Goal: Task Accomplishment & Management: Manage account settings

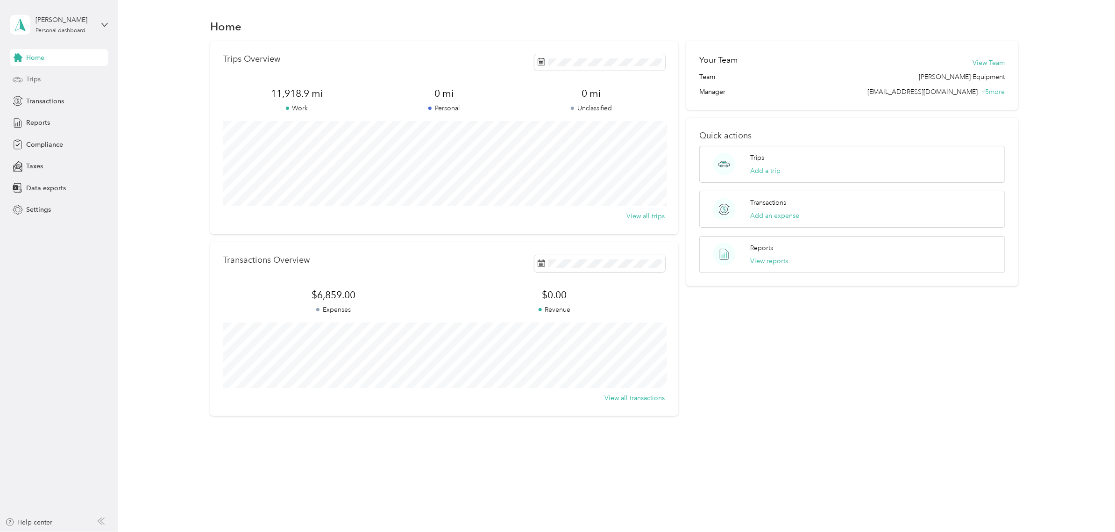
click at [29, 76] on span "Trips" at bounding box center [33, 79] width 14 height 10
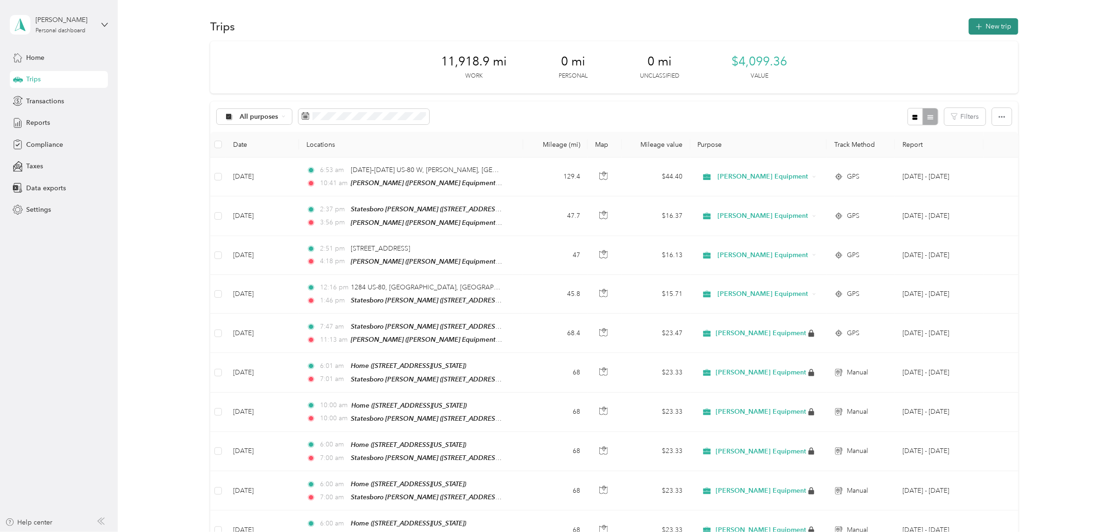
click at [1007, 29] on button "New trip" at bounding box center [994, 26] width 50 height 16
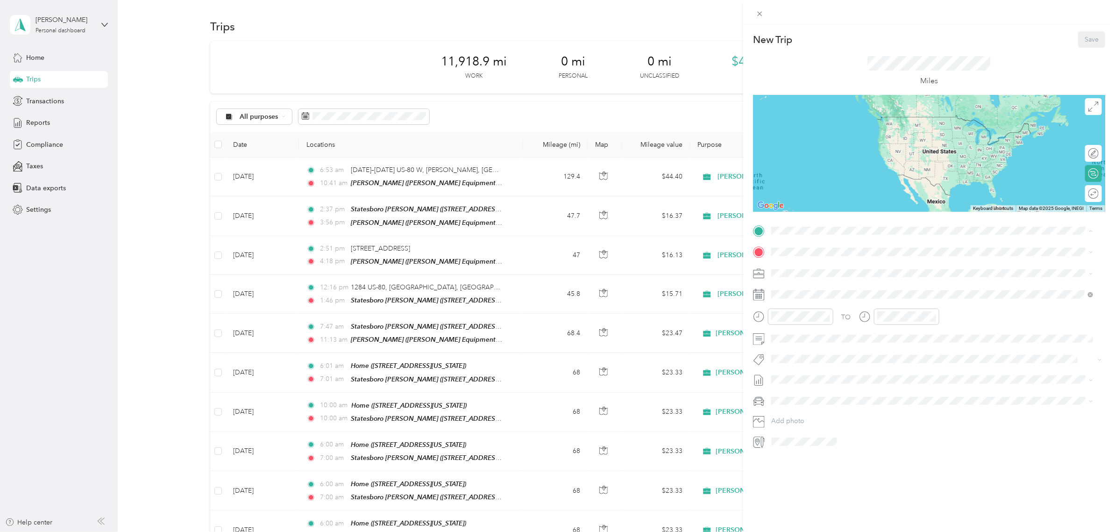
click at [879, 285] on div "[PERSON_NAME] Equipment, [STREET_ADDRESS][PERSON_NAME][PERSON_NAME] , 31322, [P…" at bounding box center [939, 278] width 301 height 29
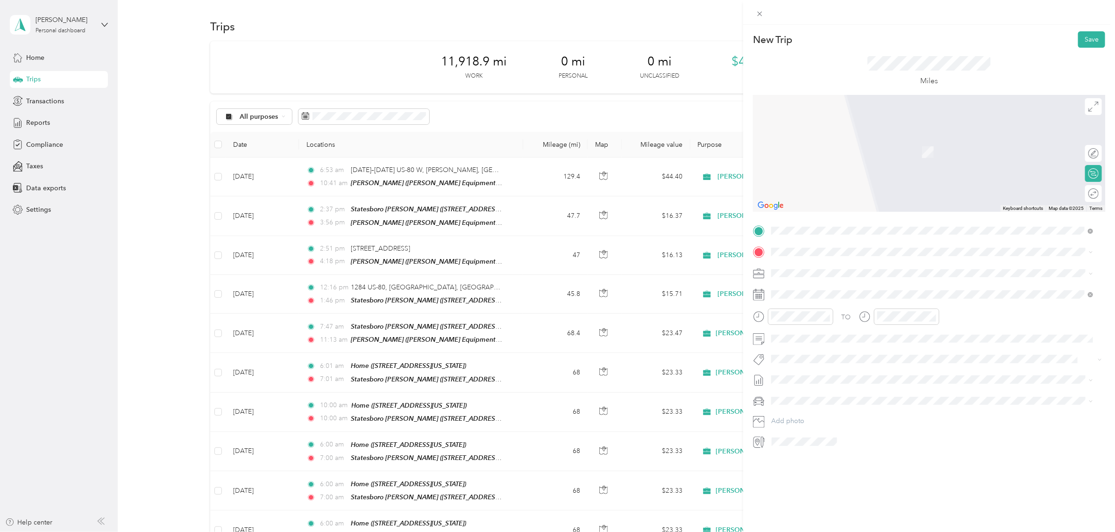
click at [830, 335] on span "[STREET_ADDRESS][US_STATE]" at bounding box center [835, 339] width 93 height 8
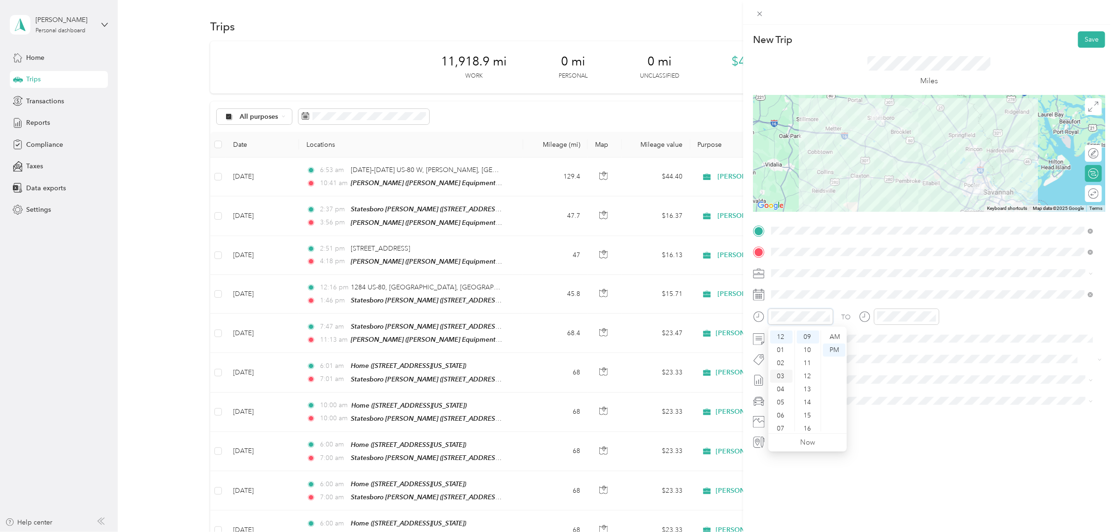
scroll to position [56, 0]
click at [784, 412] on div "10" at bounding box center [781, 411] width 22 height 13
click at [806, 338] on div "00" at bounding box center [808, 336] width 22 height 13
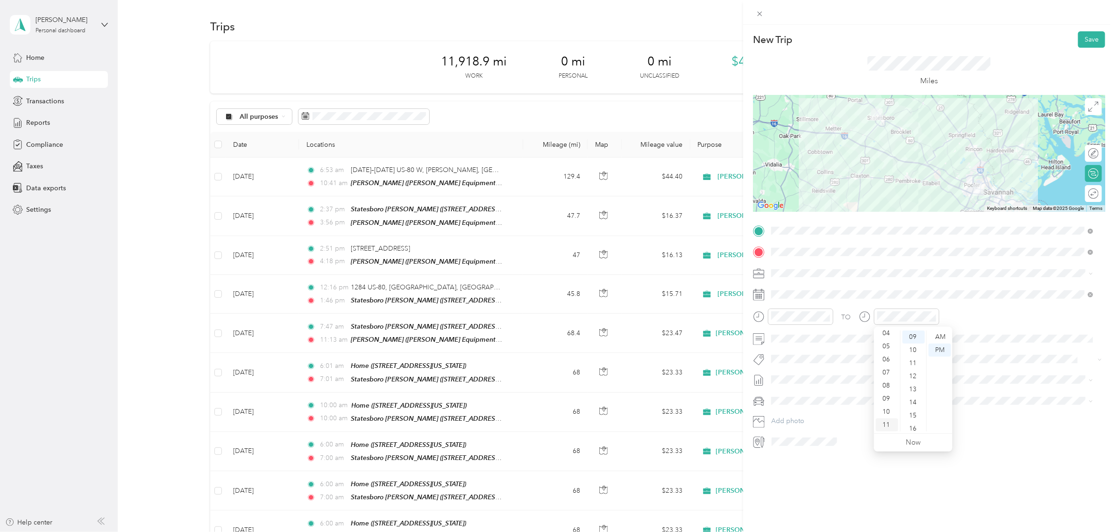
click at [887, 424] on div "11" at bounding box center [887, 424] width 22 height 13
click at [917, 337] on div "00" at bounding box center [914, 336] width 22 height 13
click at [944, 337] on div "AM" at bounding box center [940, 336] width 22 height 13
click at [830, 335] on div "AM" at bounding box center [834, 336] width 22 height 13
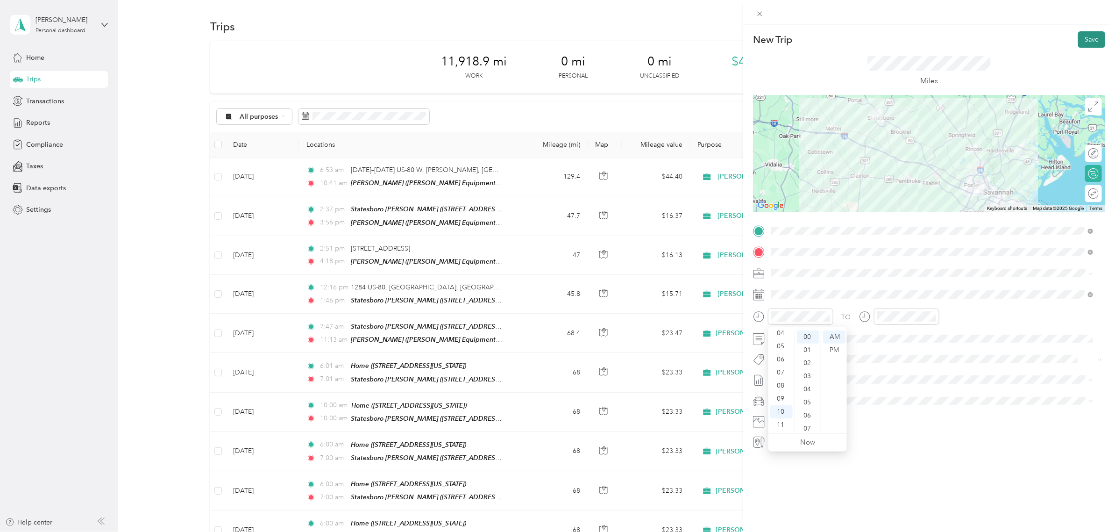
click at [1088, 37] on button "Save" at bounding box center [1091, 39] width 27 height 16
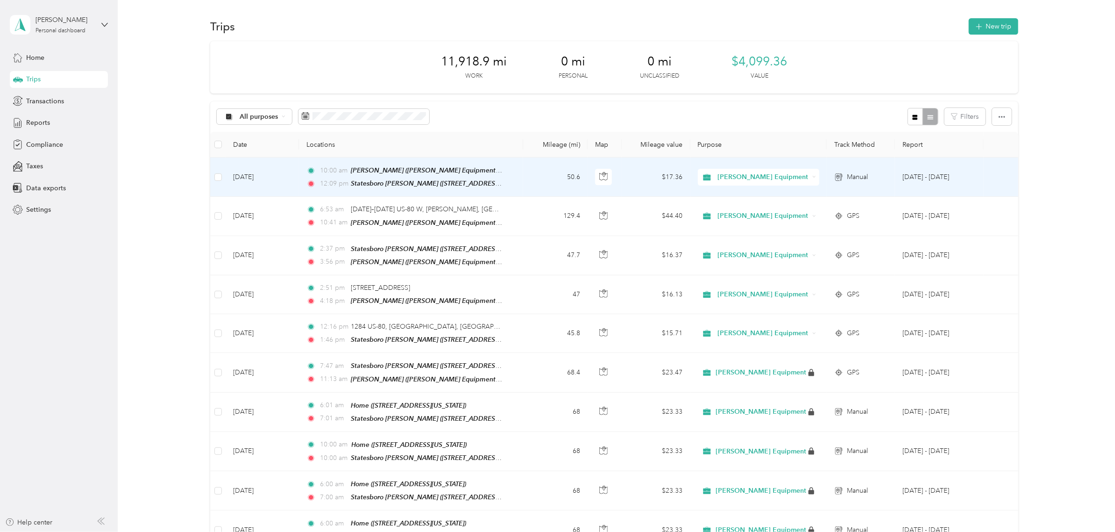
click at [276, 168] on td "[DATE]" at bounding box center [262, 176] width 73 height 39
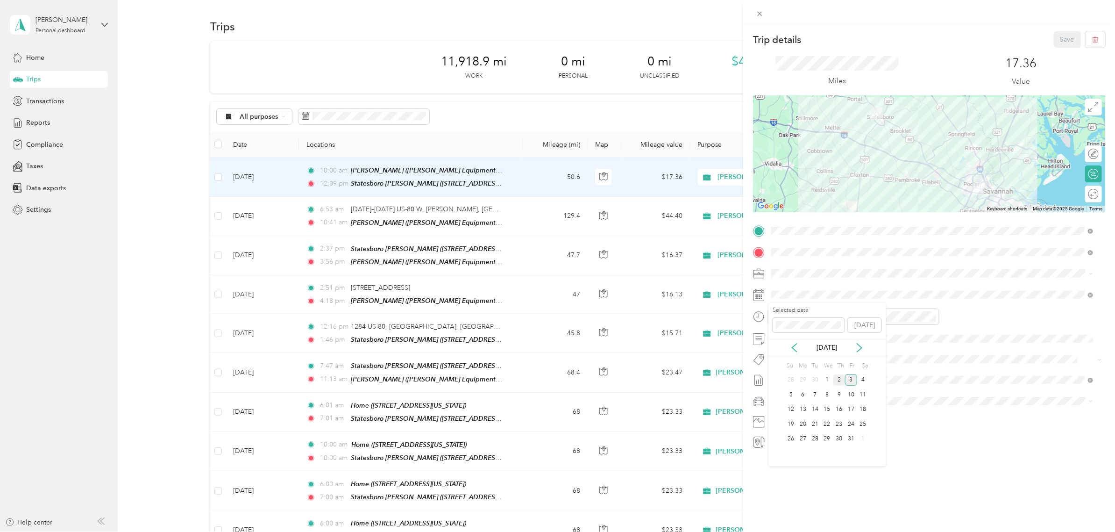
click at [836, 379] on div "2" at bounding box center [840, 380] width 12 height 12
click at [1055, 43] on button "Save" at bounding box center [1067, 39] width 27 height 16
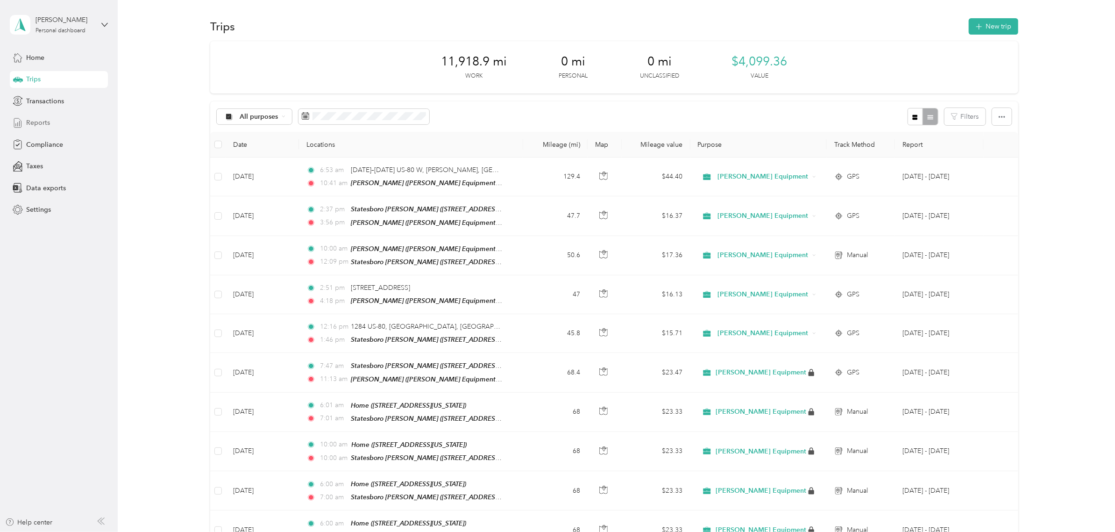
drag, startPoint x: 36, startPoint y: 122, endPoint x: 26, endPoint y: 119, distance: 10.2
click at [32, 129] on div "Reports" at bounding box center [59, 122] width 98 height 17
